Goal: Transaction & Acquisition: Purchase product/service

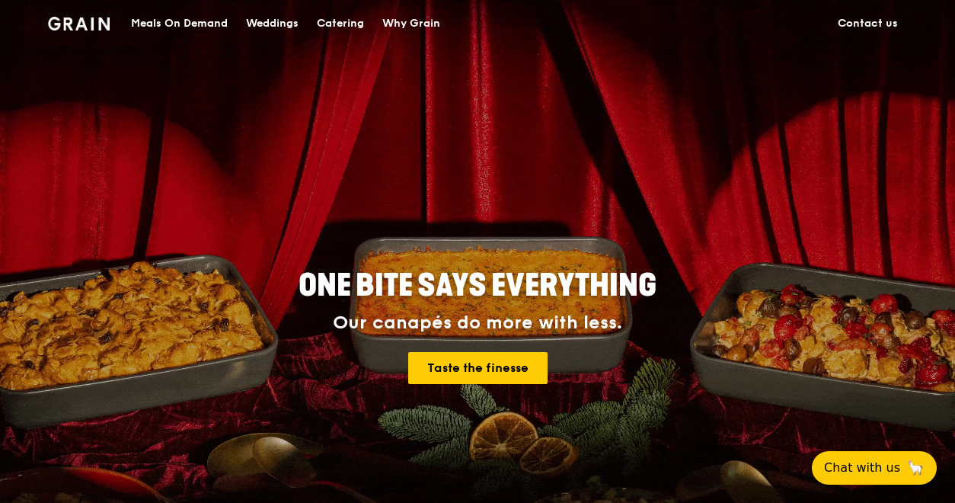
click at [195, 18] on div "Meals On Demand" at bounding box center [179, 24] width 97 height 46
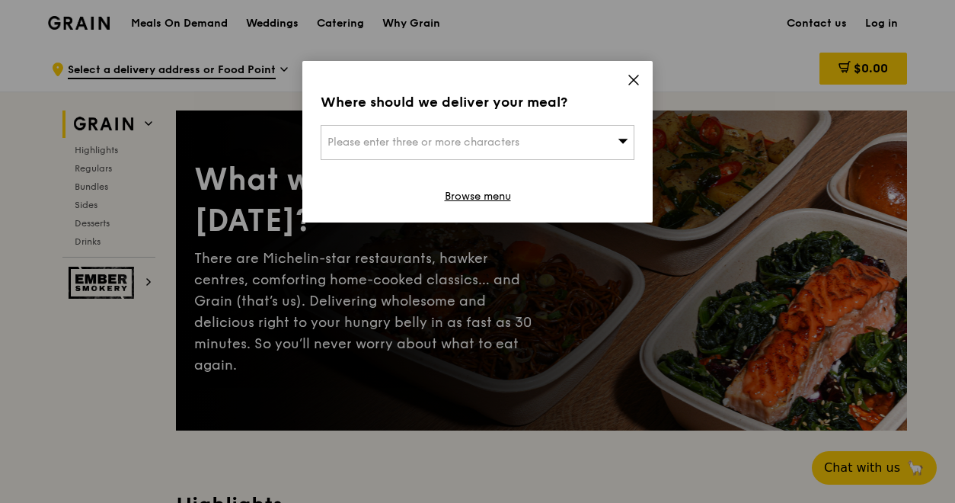
click at [530, 133] on div "Please enter three or more characters" at bounding box center [478, 142] width 314 height 35
type input "20 Upp"
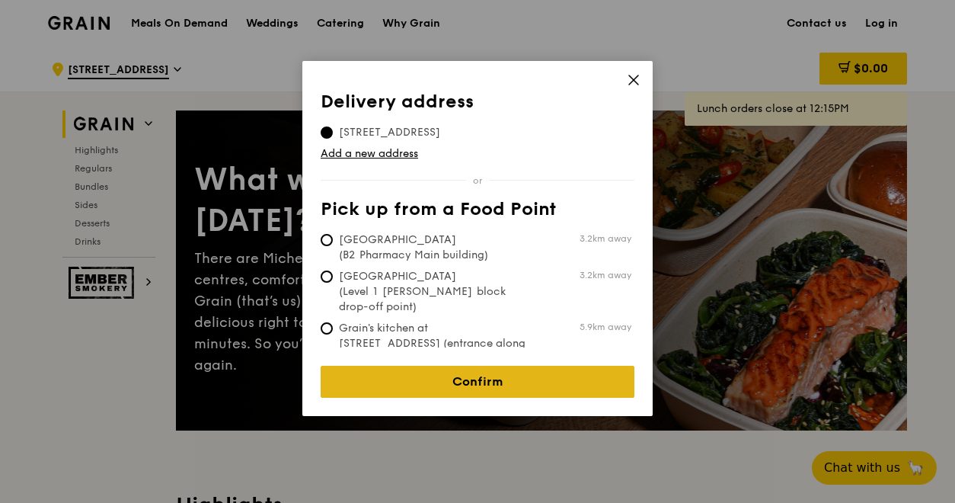
click at [486, 369] on link "Confirm" at bounding box center [478, 382] width 314 height 32
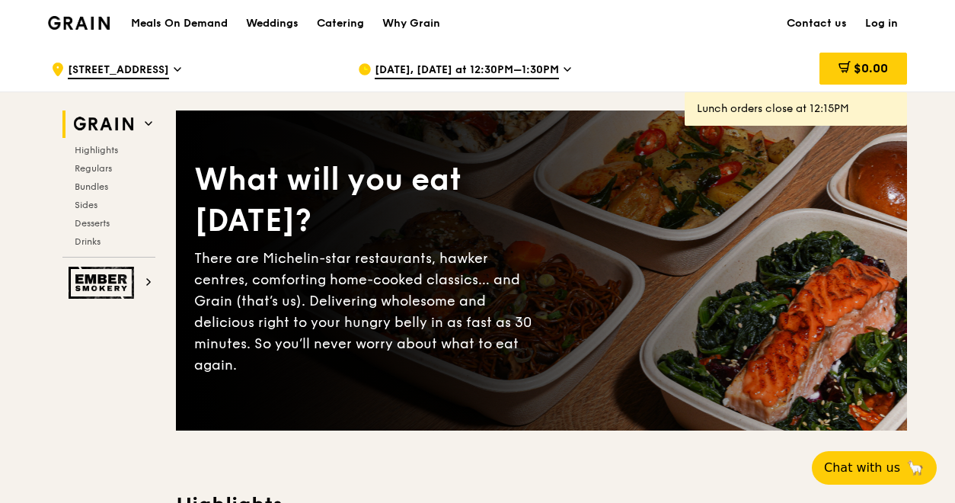
click at [169, 63] on span "[STREET_ADDRESS]" at bounding box center [118, 70] width 101 height 17
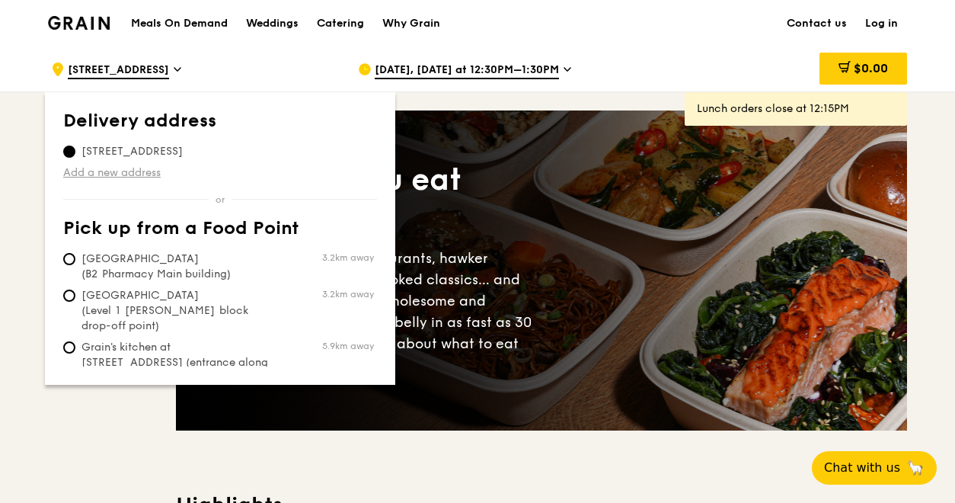
click at [161, 172] on link "Add a new address" at bounding box center [220, 172] width 314 height 15
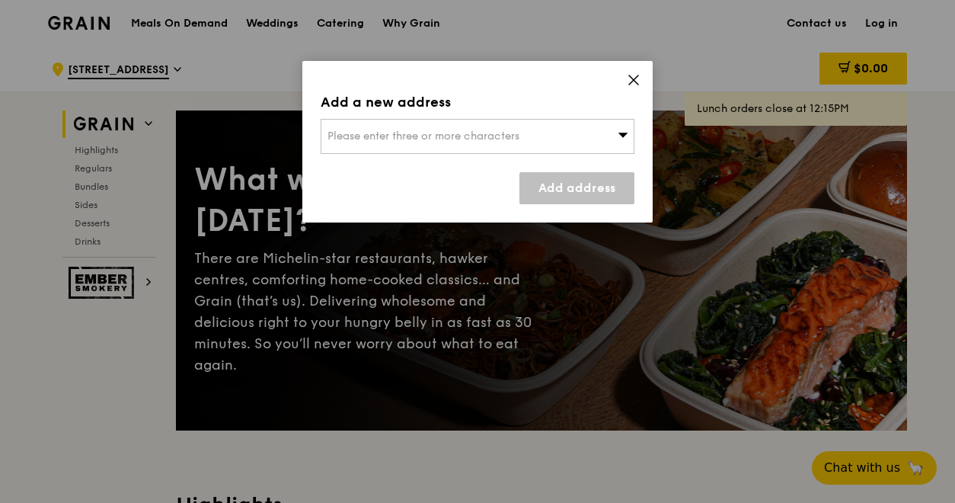
click at [372, 130] on span "Please enter three or more characters" at bounding box center [423, 135] width 192 height 13
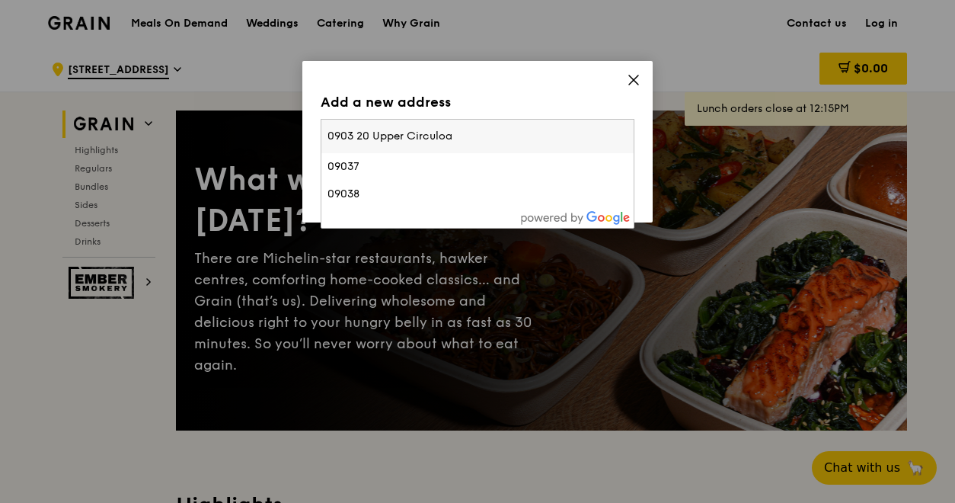
type input "0903 20 Upper Circuloa"
click at [629, 80] on icon at bounding box center [634, 80] width 14 height 14
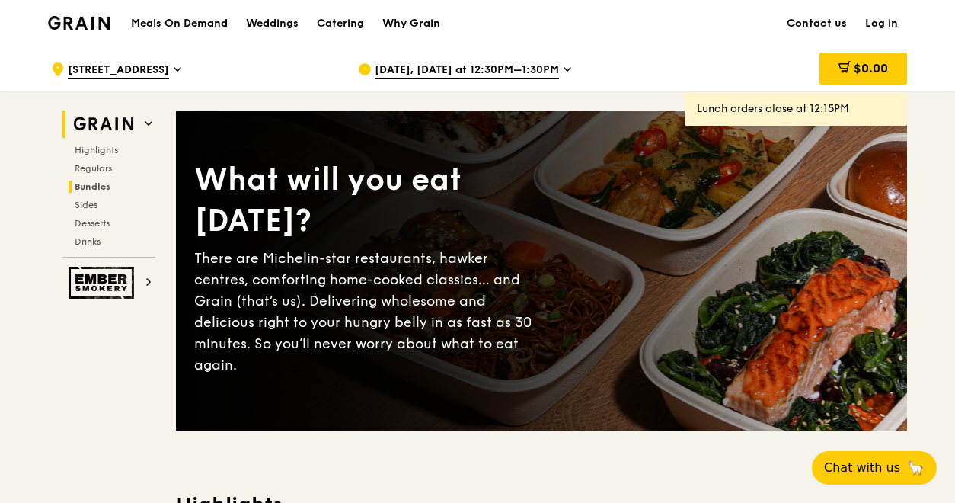
click at [100, 182] on span "Bundles" at bounding box center [93, 186] width 36 height 11
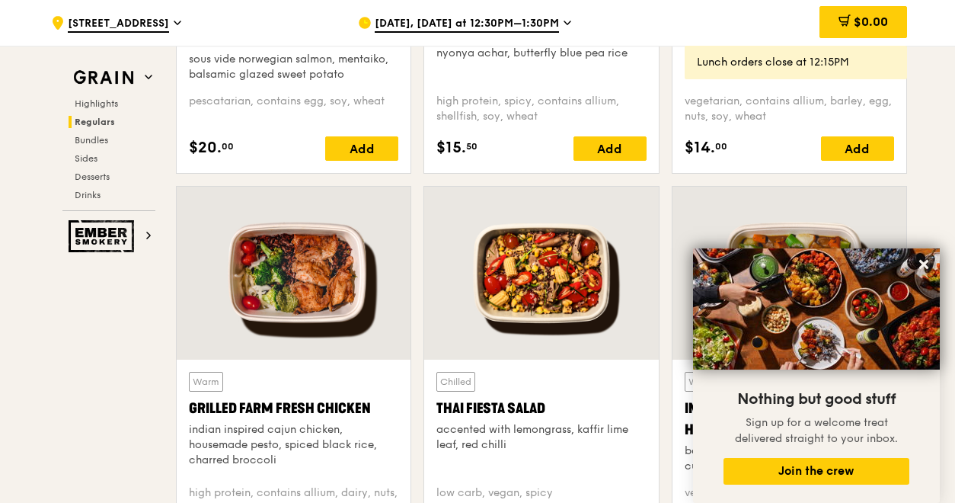
scroll to position [1702, 0]
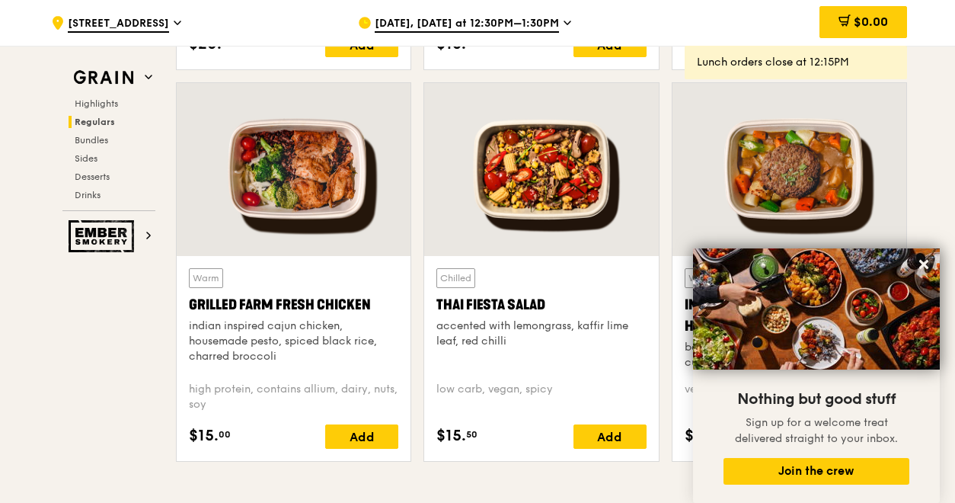
click at [924, 266] on icon at bounding box center [923, 264] width 9 height 9
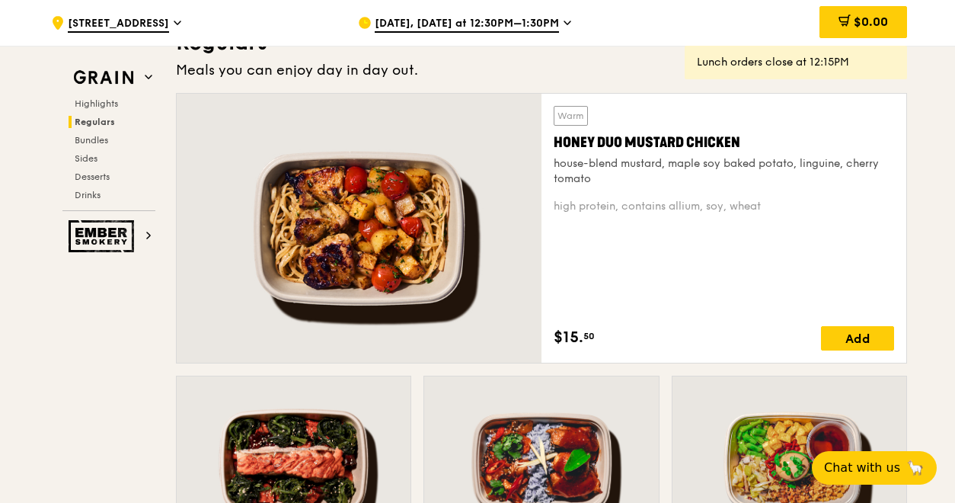
scroll to position [1023, 0]
